Goal: Task Accomplishment & Management: Complete application form

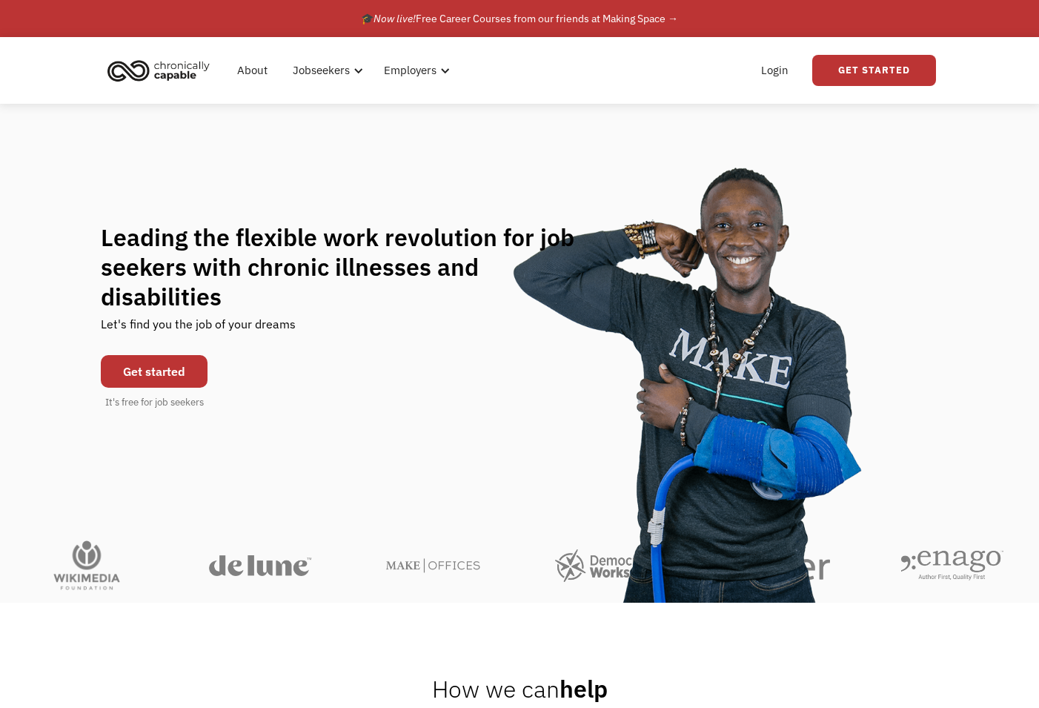
click at [163, 355] on link "Get started" at bounding box center [154, 371] width 107 height 33
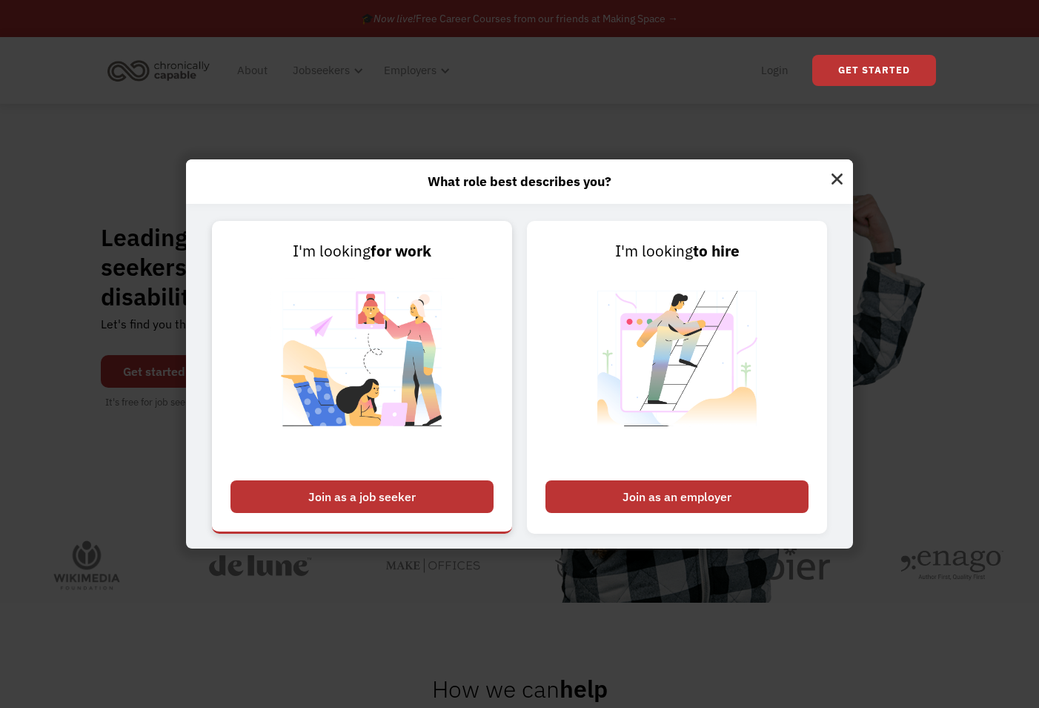
click at [345, 496] on div "Join as a job seeker" at bounding box center [361, 496] width 263 height 33
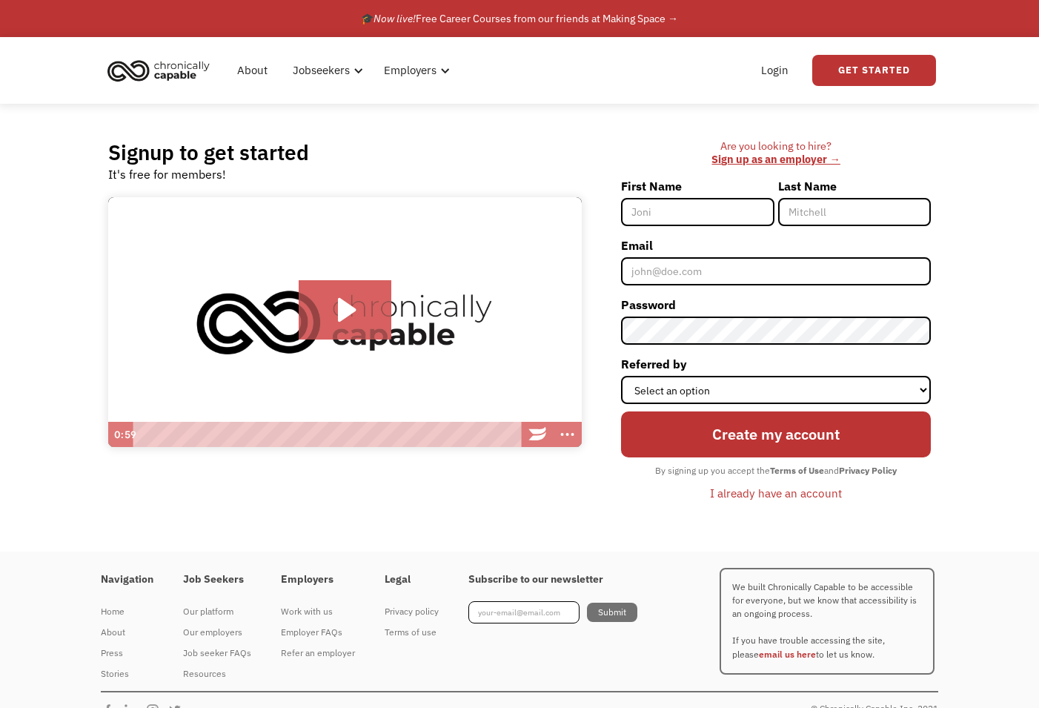
click at [665, 213] on input "First Name" at bounding box center [697, 212] width 153 height 28
type input "K"
type input "[PERSON_NAME]"
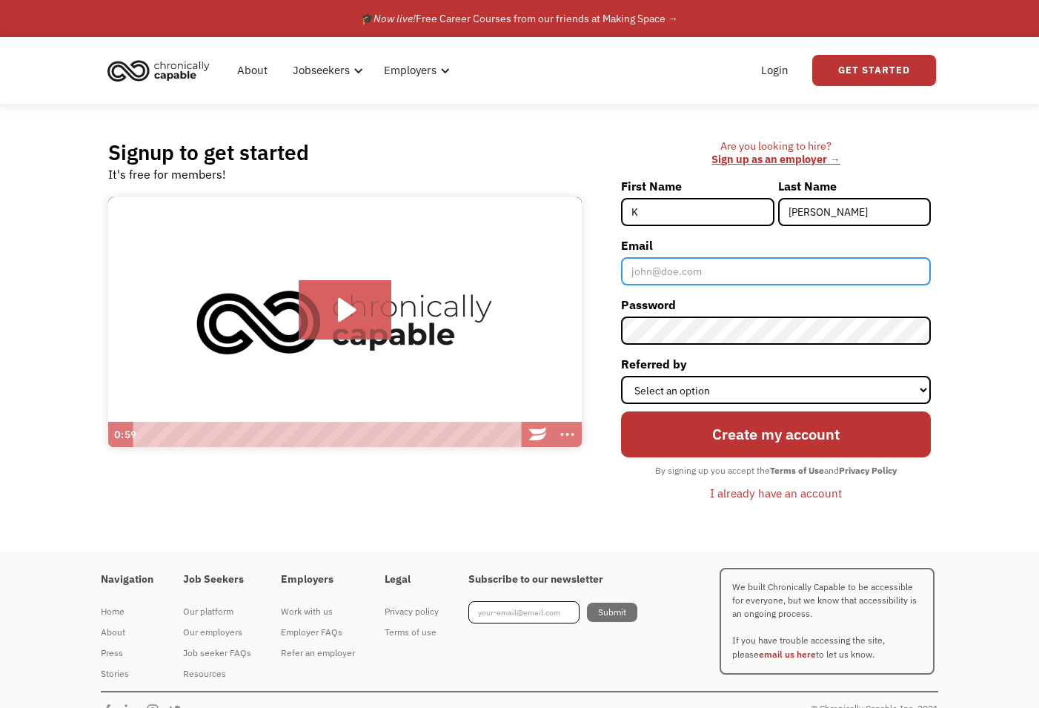
click at [649, 279] on input "Email" at bounding box center [776, 271] width 310 height 28
type input "[EMAIL_ADDRESS][DOMAIN_NAME]"
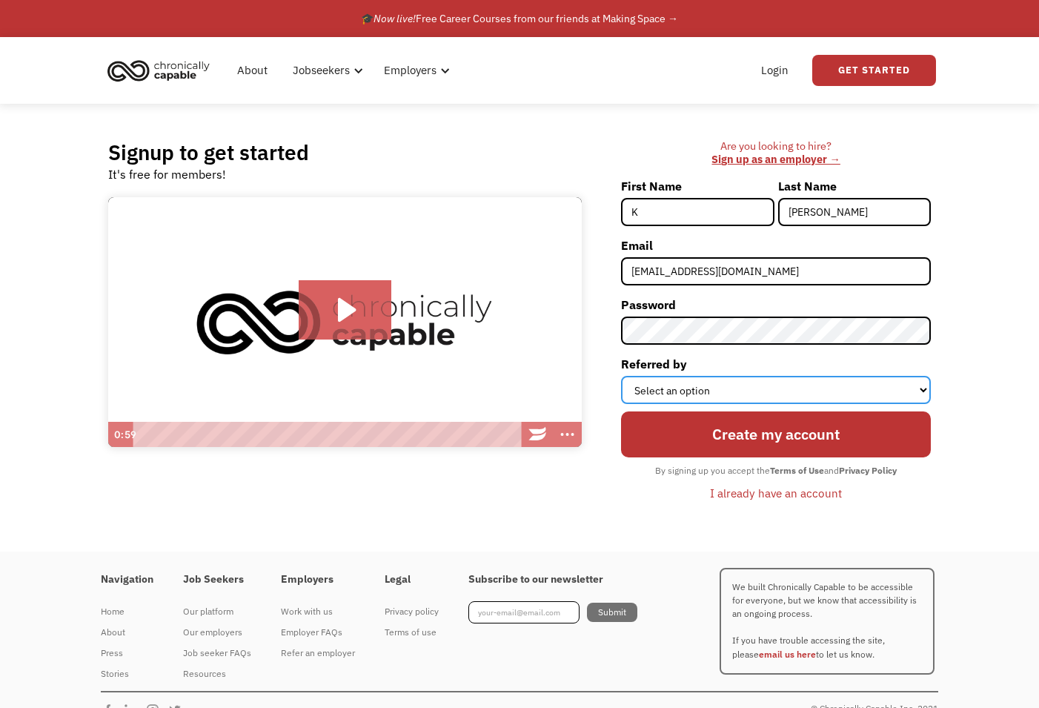
select select "Other"
click option "Other" at bounding box center [0, 0] width 0 height 0
